Goal: Task Accomplishment & Management: Manage account settings

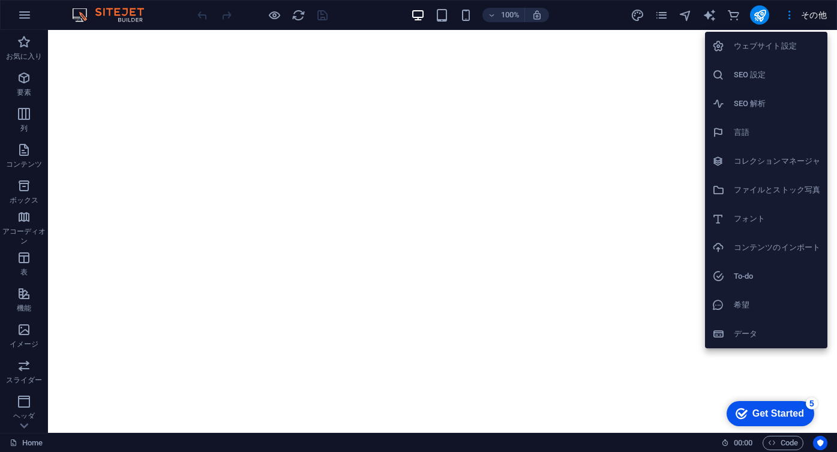
click at [643, 132] on div at bounding box center [418, 226] width 837 height 452
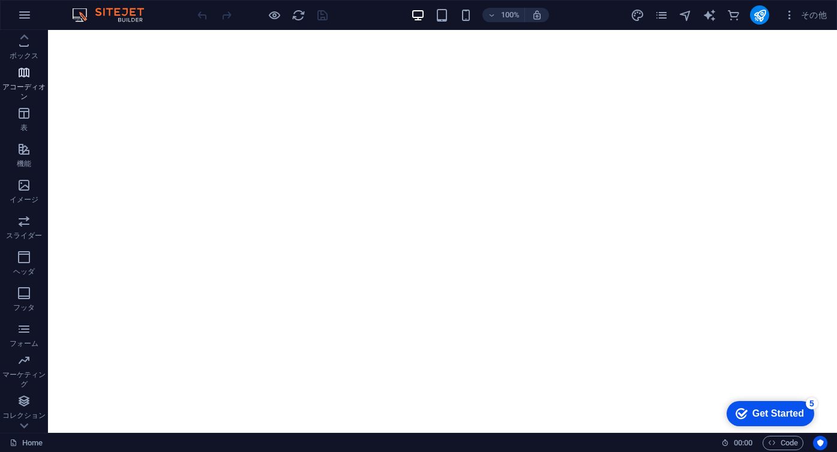
scroll to position [173, 0]
click at [24, 19] on icon "button" at bounding box center [24, 15] width 14 height 14
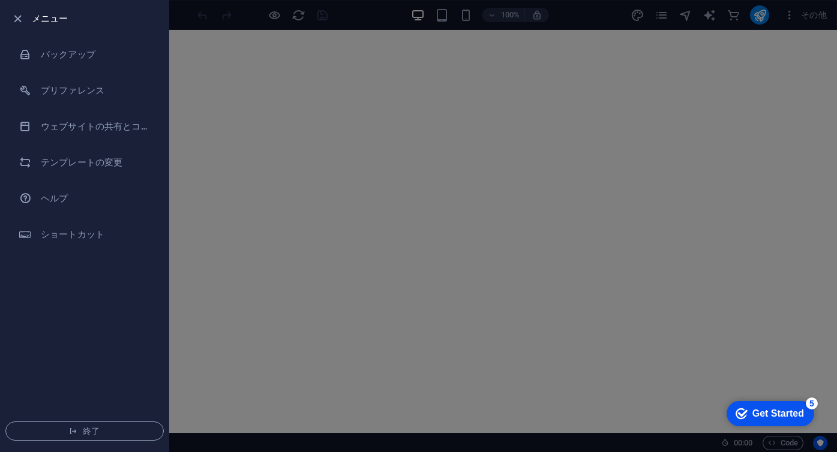
click at [271, 141] on div at bounding box center [418, 226] width 837 height 452
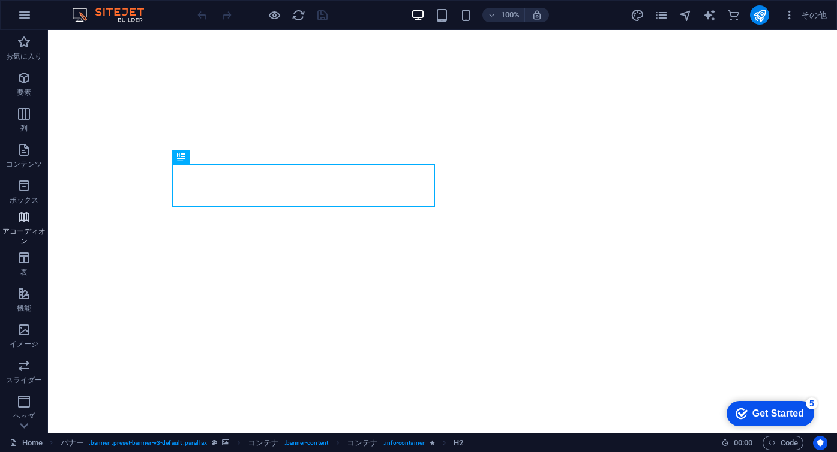
scroll to position [173, 0]
click at [22, 15] on icon "button" at bounding box center [24, 15] width 14 height 14
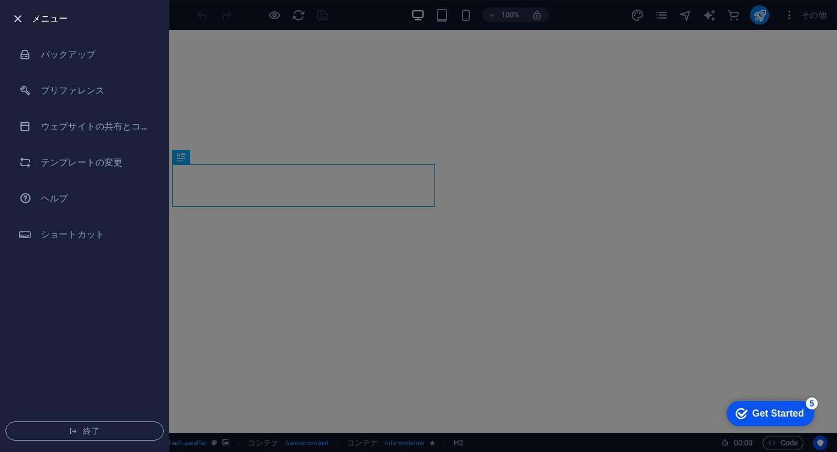
click at [20, 19] on icon "button" at bounding box center [18, 19] width 14 height 14
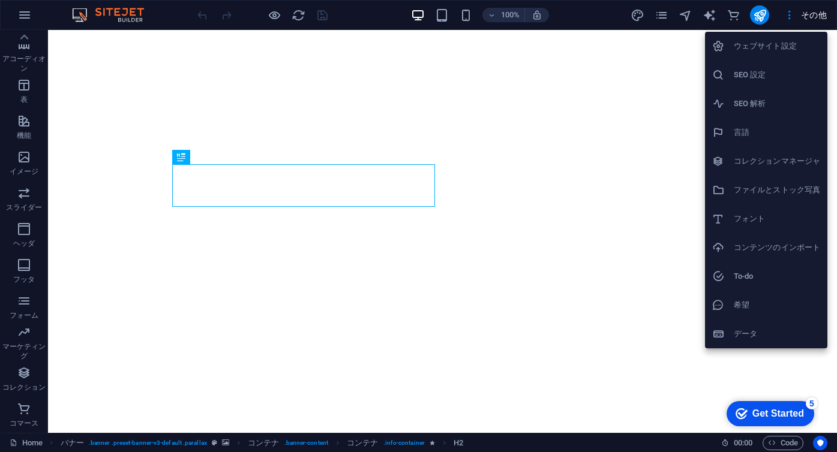
click at [778, 47] on h6 "ウェブサイト設定" at bounding box center [777, 46] width 86 height 14
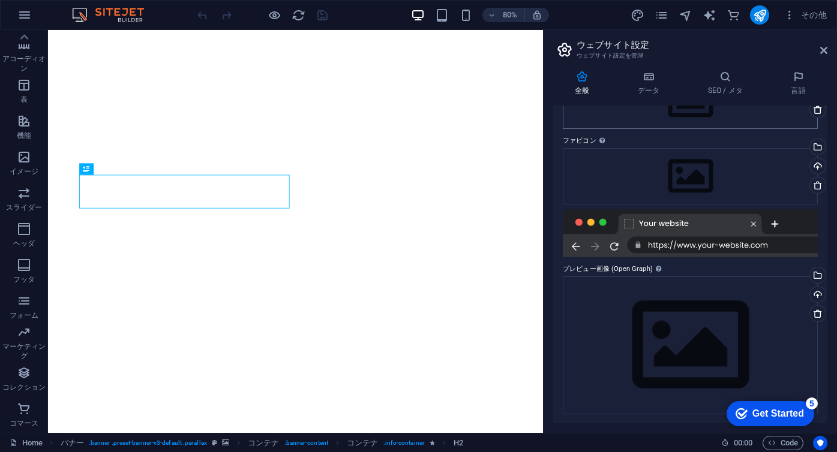
scroll to position [0, 0]
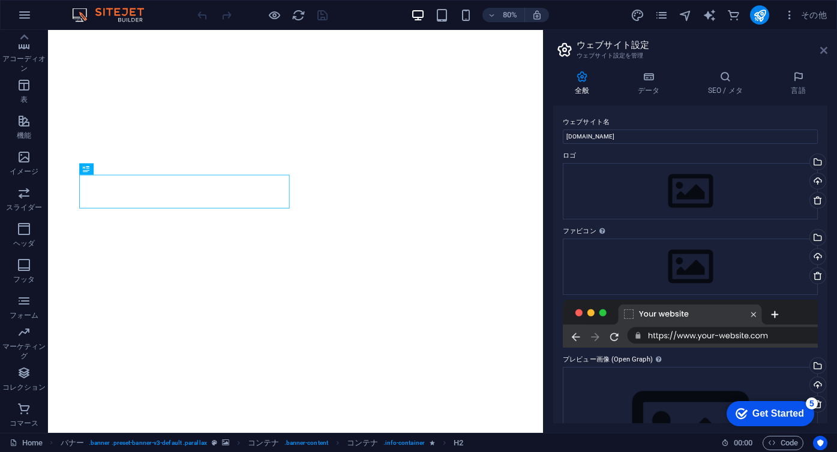
click at [826, 53] on icon at bounding box center [823, 51] width 7 height 10
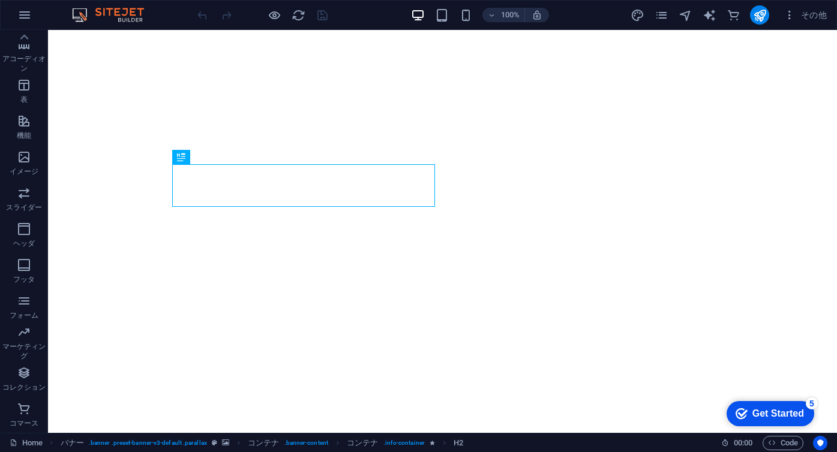
click at [794, 405] on div "checkmark Get Started 5" at bounding box center [771, 413] width 88 height 25
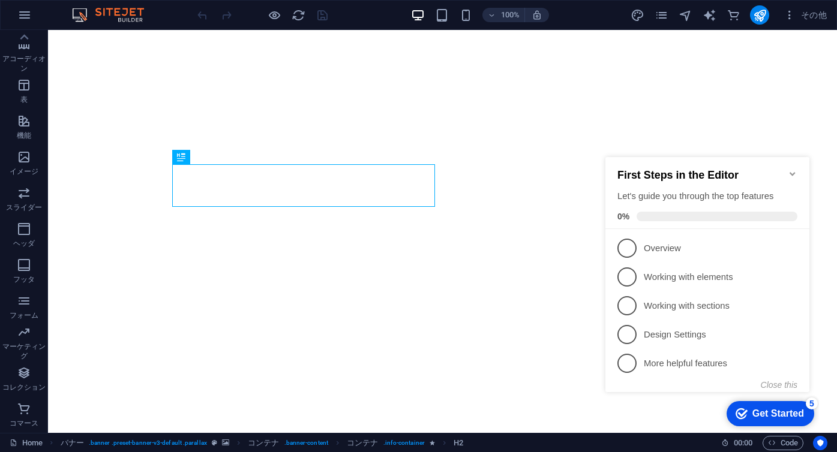
click at [789, 169] on icon "Minimize checklist" at bounding box center [793, 174] width 10 height 10
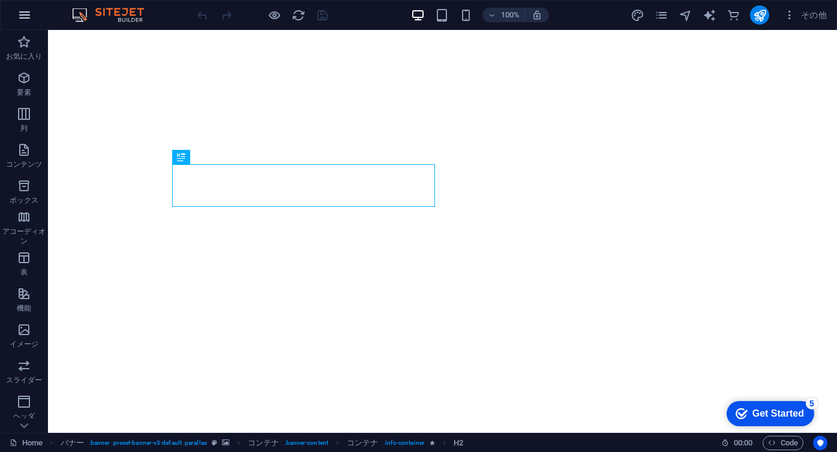
click at [25, 18] on icon "button" at bounding box center [24, 15] width 14 height 14
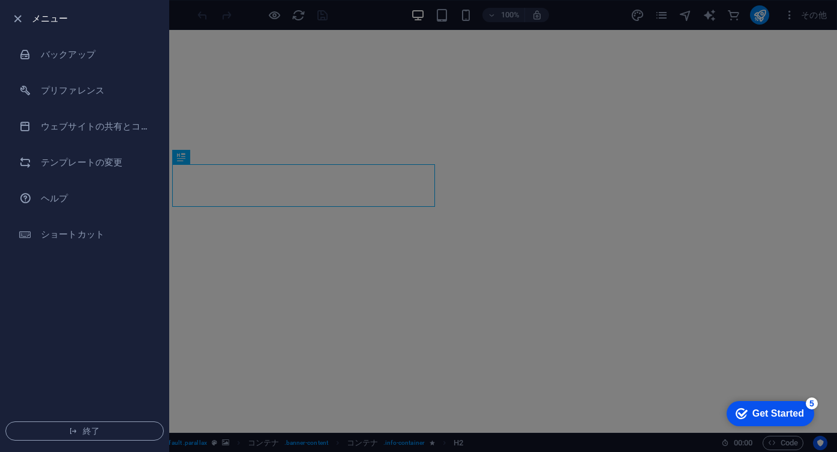
click at [218, 176] on div at bounding box center [418, 226] width 837 height 452
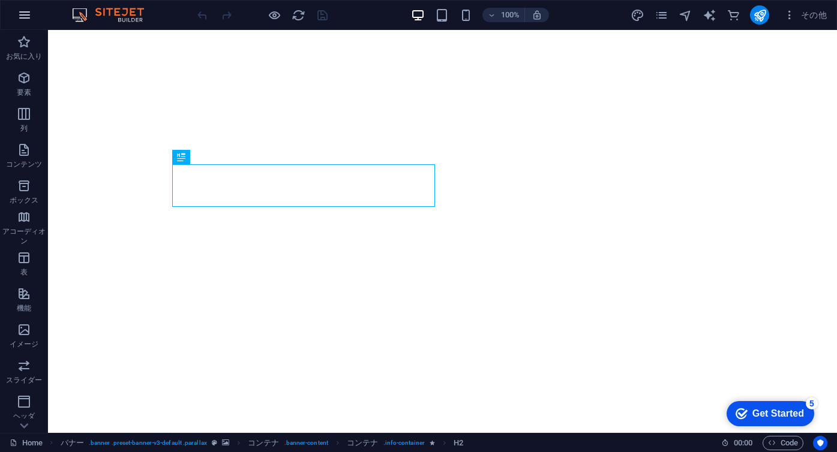
click at [23, 14] on icon "button" at bounding box center [24, 15] width 14 height 14
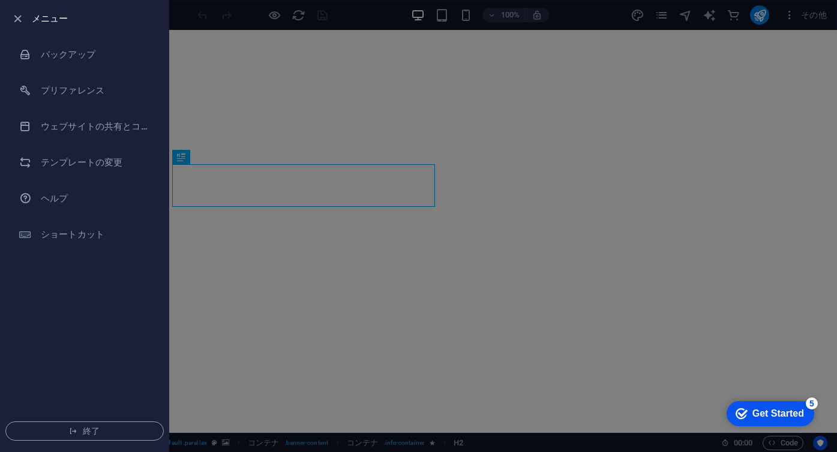
click at [92, 443] on li "終了" at bounding box center [85, 431] width 168 height 41
click at [92, 430] on span "終了" at bounding box center [85, 432] width 138 height 10
